Goal: Find specific page/section: Find specific page/section

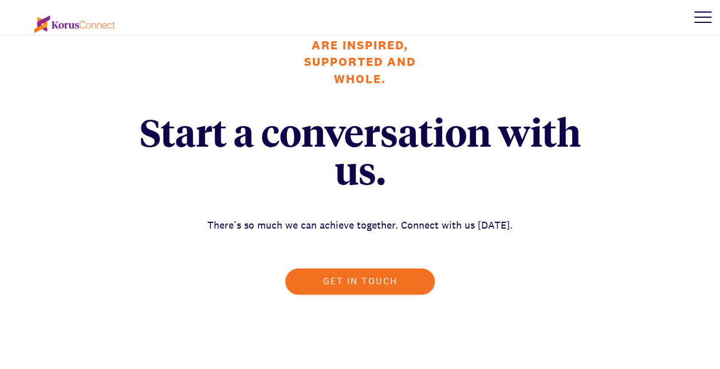
scroll to position [3149, 0]
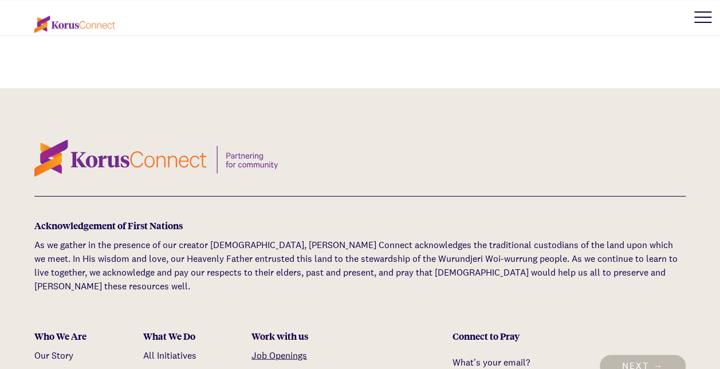
click at [282, 349] on link "Job Openings" at bounding box center [279, 355] width 56 height 12
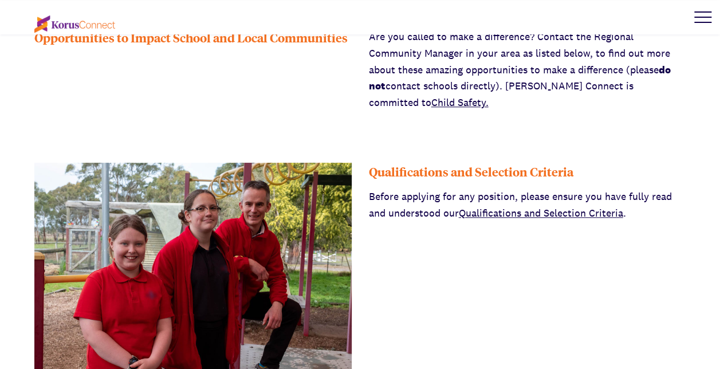
scroll to position [458, 0]
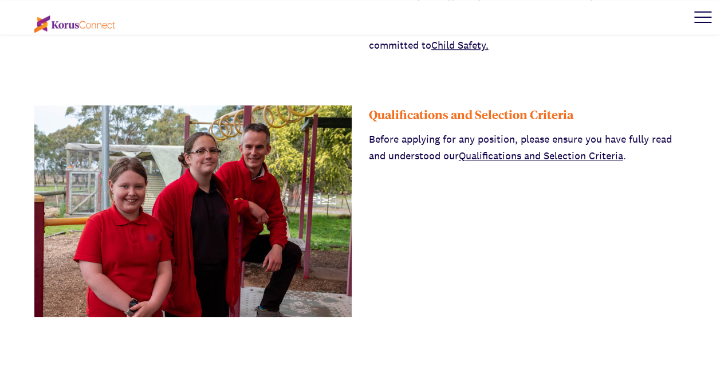
click at [599, 156] on link "Qualifications and Selection Criteria" at bounding box center [541, 155] width 164 height 13
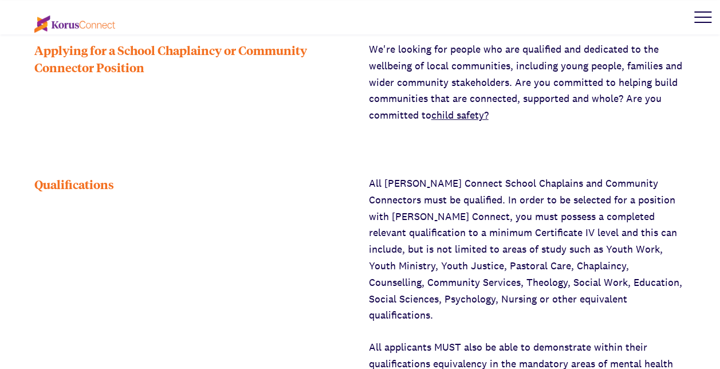
scroll to position [458, 0]
